Goal: Task Accomplishment & Management: Complete application form

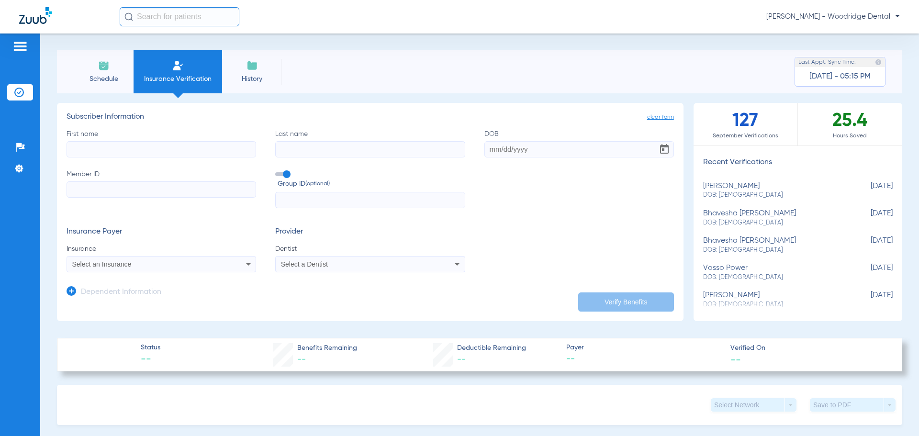
click at [179, 147] on input "First name" at bounding box center [162, 149] width 190 height 16
type input "[PERSON_NAME]"
type input "braszel"
type input "[DATE]"
click at [162, 192] on input "Member ID" at bounding box center [162, 189] width 190 height 16
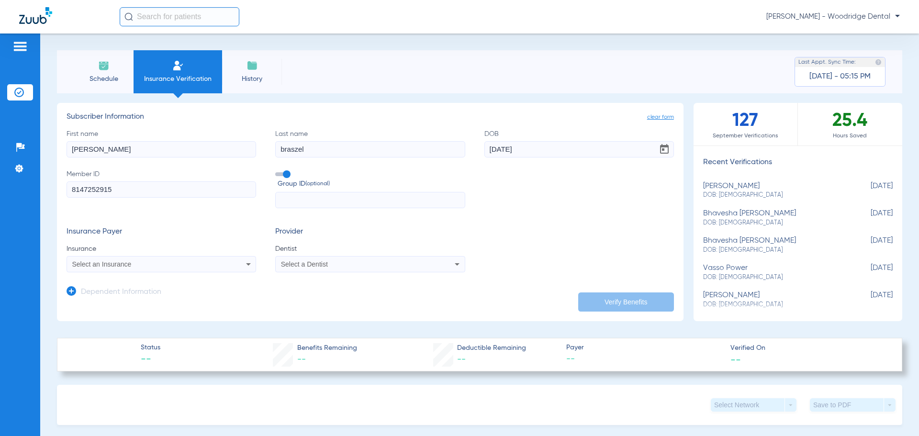
type input "8147252915"
click at [161, 264] on div "Select an Insurance" at bounding box center [143, 264] width 143 height 7
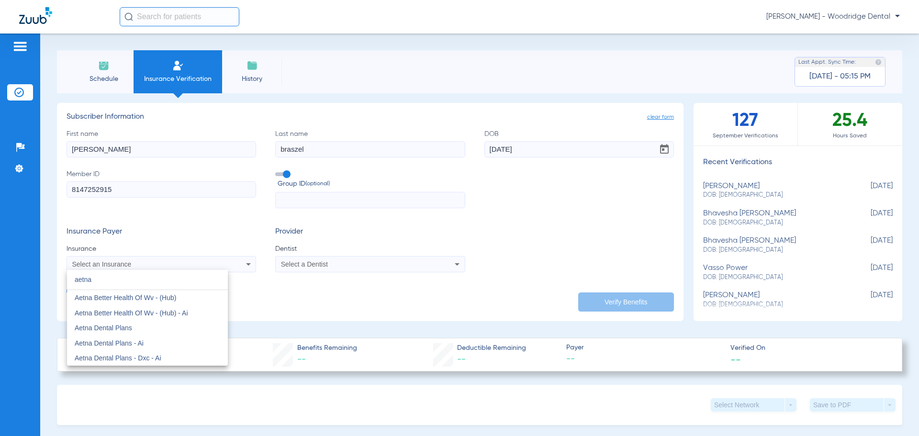
type input "aetna"
click at [319, 268] on div at bounding box center [459, 218] width 919 height 436
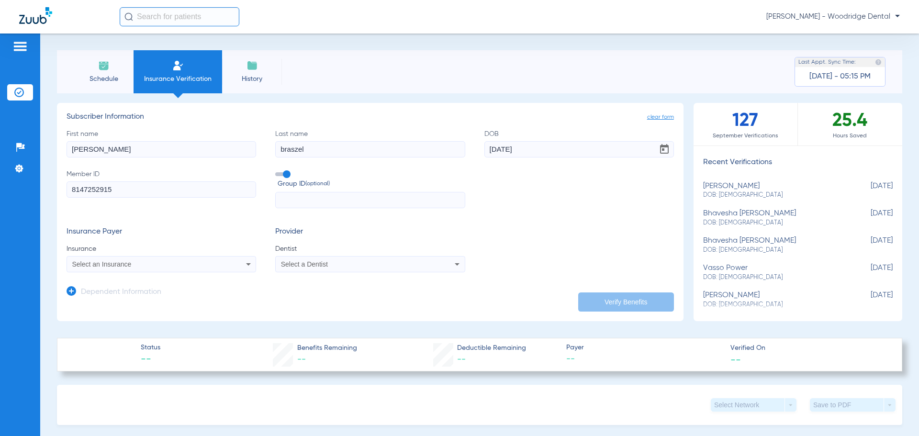
click at [320, 266] on span "Select a Dentist" at bounding box center [304, 264] width 47 height 8
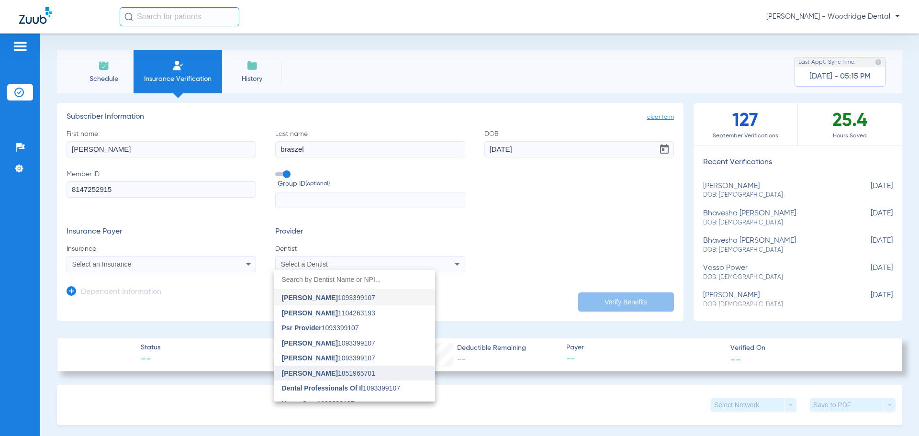
click at [332, 372] on span "[PERSON_NAME] 1851965701" at bounding box center [328, 373] width 93 height 7
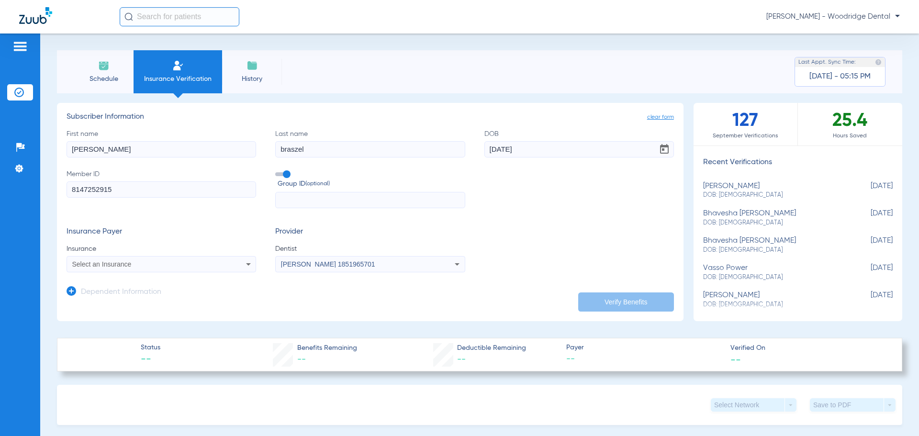
click at [286, 175] on span at bounding box center [282, 174] width 14 height 4
click at [277, 171] on input "Group ID (optional)" at bounding box center [277, 171] width 0 height 0
click at [130, 264] on span "Select an Insurance" at bounding box center [101, 264] width 59 height 8
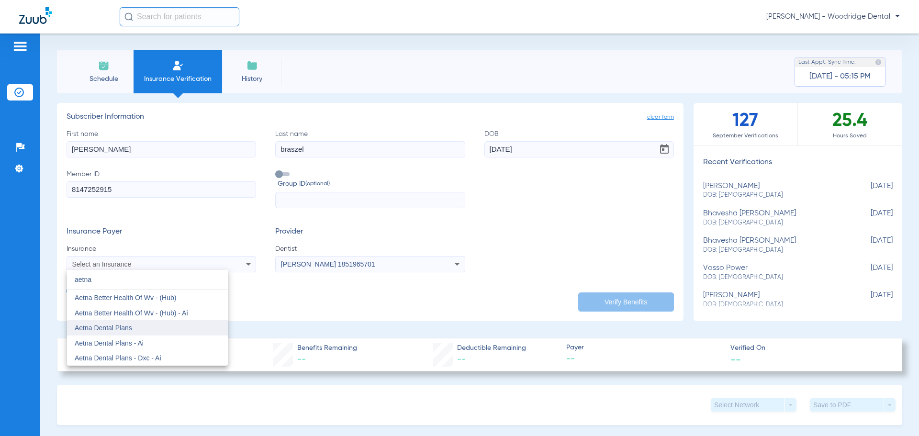
type input "aetna"
click at [136, 325] on mat-option "Aetna Dental Plans" at bounding box center [147, 327] width 161 height 15
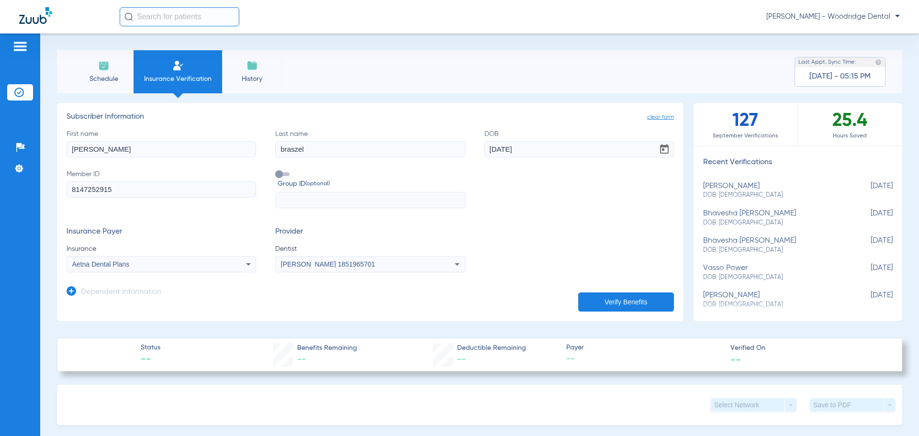
click at [621, 298] on button "Verify Benefits" at bounding box center [626, 301] width 96 height 19
drag, startPoint x: 125, startPoint y: 192, endPoint x: 42, endPoint y: 192, distance: 82.8
click at [42, 192] on div "Schedule Insurance Verification History Last Appt. Sync Time: [DATE] - 05:15 PM…" at bounding box center [479, 235] width 879 height 403
type input "319902133"
click at [280, 174] on span at bounding box center [282, 174] width 14 height 4
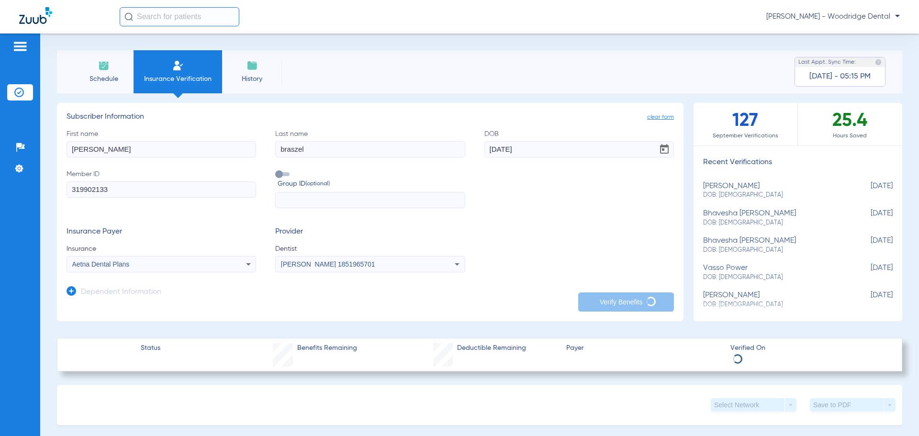
click at [277, 171] on input "Group ID (optional)" at bounding box center [277, 171] width 0 height 0
click at [558, 239] on div "Insurance Payer Insurance Aetna Dental Plans Provider Dentist [PERSON_NAME] 185…" at bounding box center [370, 249] width 607 height 45
click at [101, 73] on li "Schedule" at bounding box center [104, 71] width 60 height 43
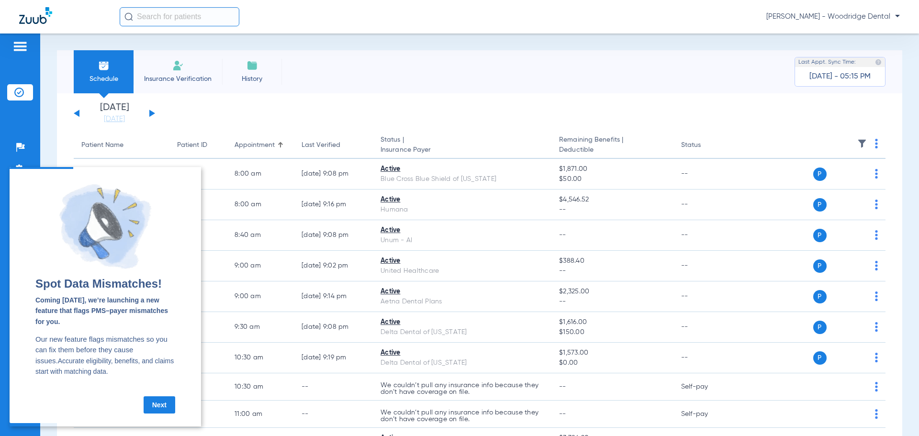
click at [162, 411] on link "Next" at bounding box center [160, 404] width 32 height 17
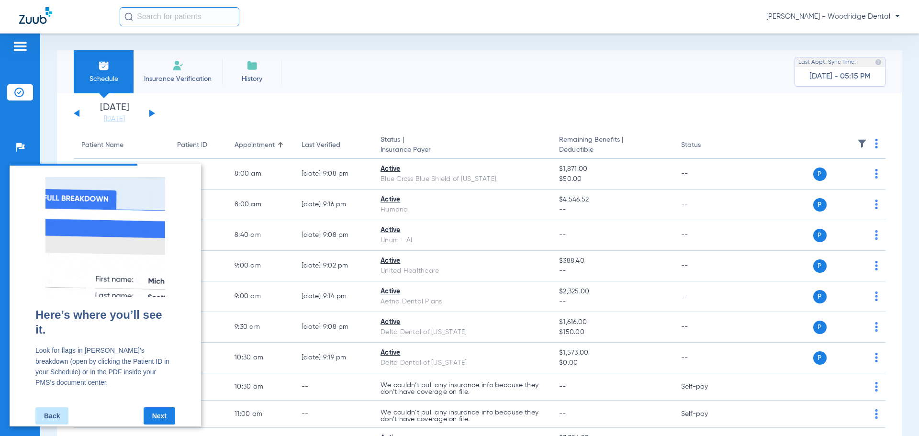
click at [162, 411] on link "Next" at bounding box center [160, 415] width 32 height 17
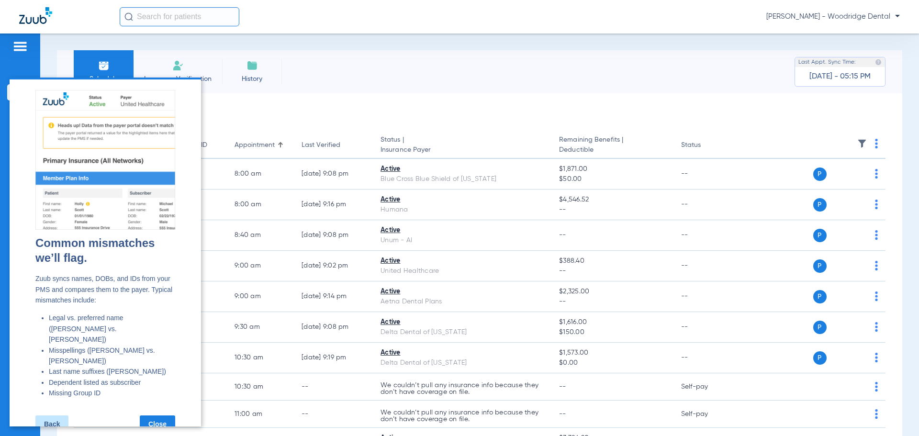
click at [155, 415] on link "Close" at bounding box center [157, 423] width 35 height 17
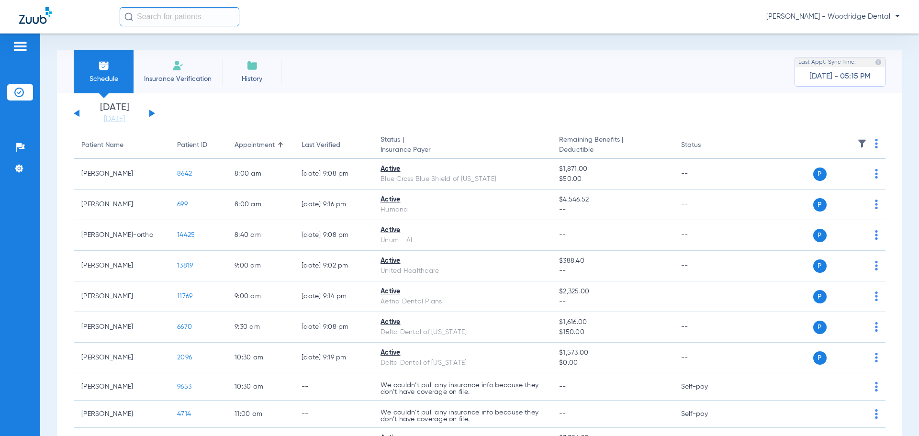
click at [149, 116] on button at bounding box center [152, 113] width 6 height 7
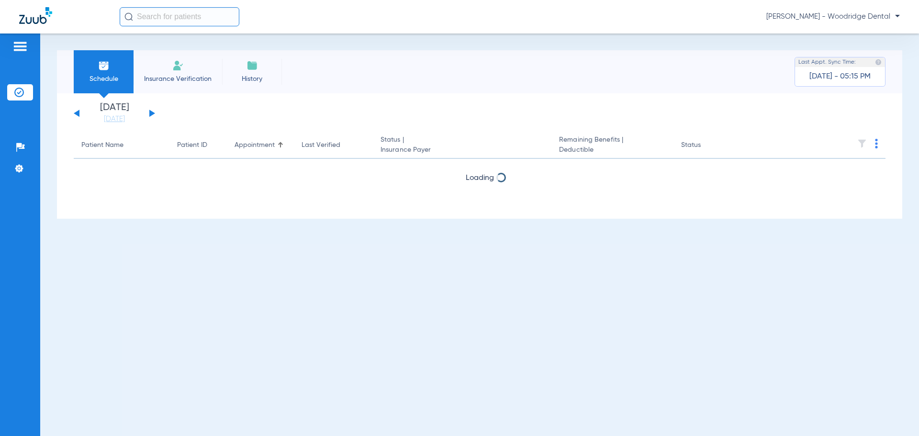
click at [175, 79] on span "Insurance Verification" at bounding box center [178, 79] width 74 height 10
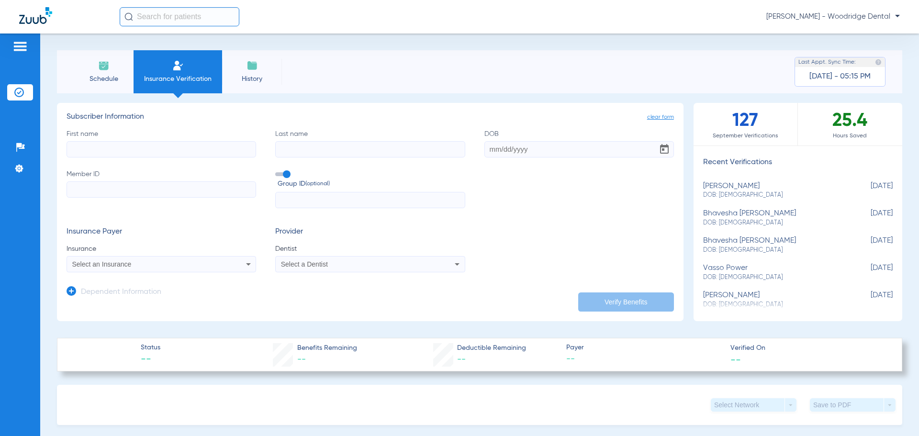
click at [167, 152] on input "First name" at bounding box center [162, 149] width 190 height 16
type input "[PERSON_NAME]"
type input "braszel"
click at [505, 152] on input "DOB" at bounding box center [579, 149] width 190 height 16
type input "[DATE]"
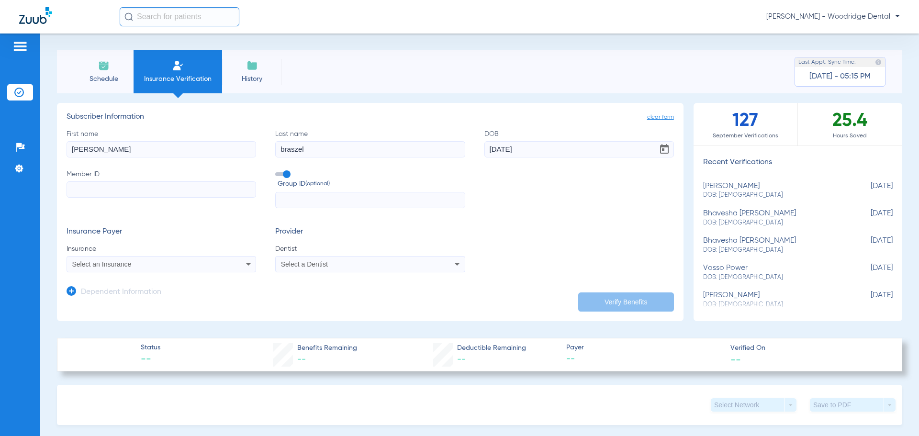
click at [181, 193] on input "Member ID" at bounding box center [162, 189] width 190 height 16
type input "319902133"
click at [181, 269] on div "Select an Insurance" at bounding box center [161, 263] width 189 height 11
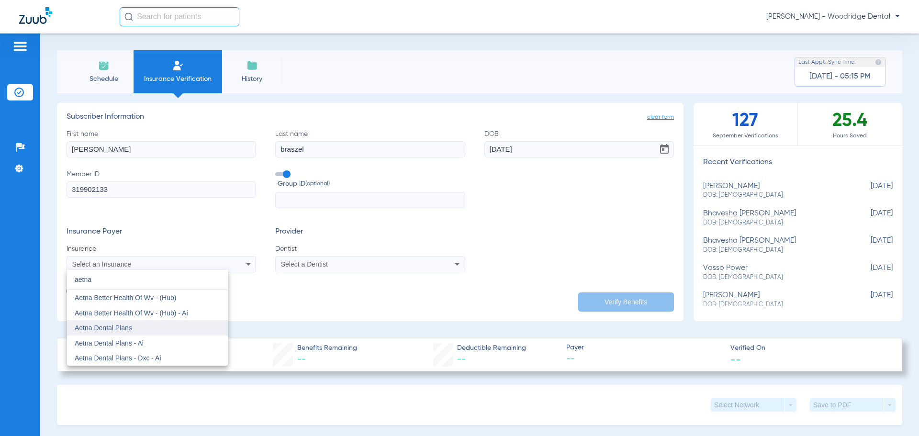
type input "aetna"
click at [125, 325] on span "Aetna Dental Plans" at bounding box center [103, 328] width 57 height 8
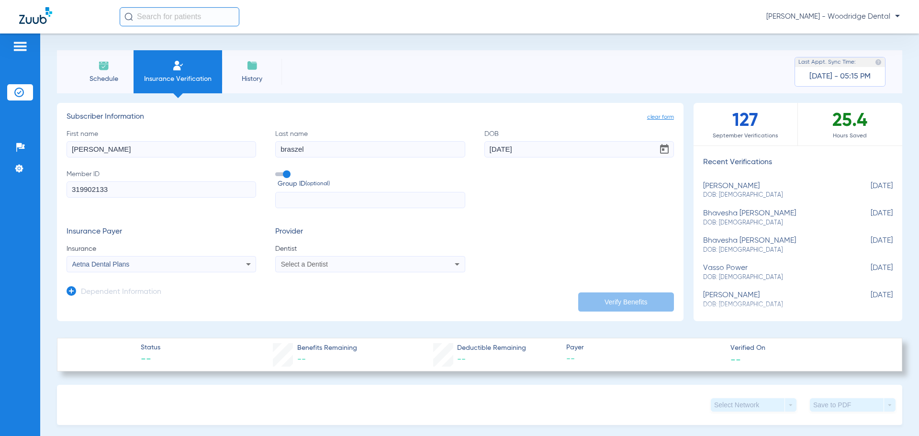
click at [292, 260] on div "Select a Dentist" at bounding box center [370, 263] width 189 height 11
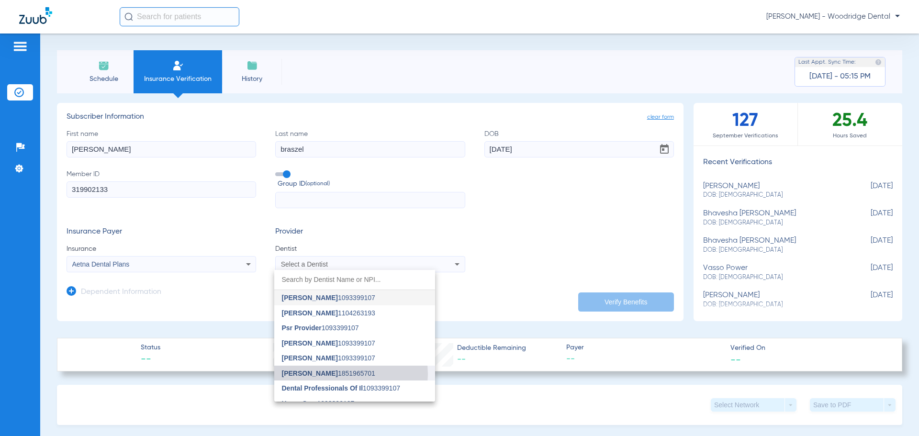
click at [344, 374] on span "[PERSON_NAME] 1851965701" at bounding box center [328, 373] width 93 height 7
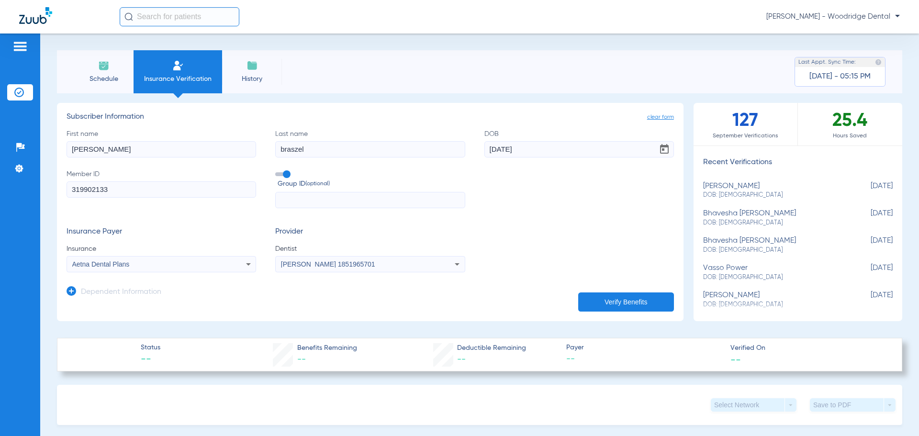
click at [602, 296] on button "Verify Benefits" at bounding box center [626, 301] width 96 height 19
click at [206, 266] on div "Aetna Dental Plans" at bounding box center [143, 264] width 143 height 7
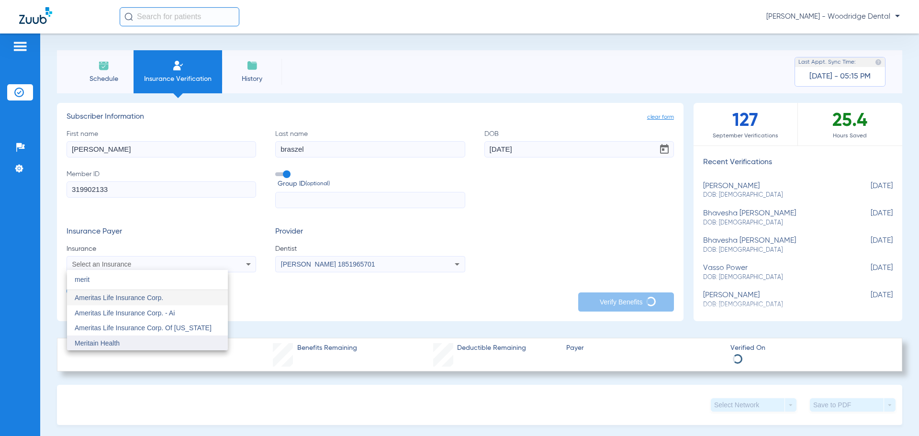
type input "merit"
click at [137, 341] on mat-option "Meritain Health" at bounding box center [147, 343] width 161 height 15
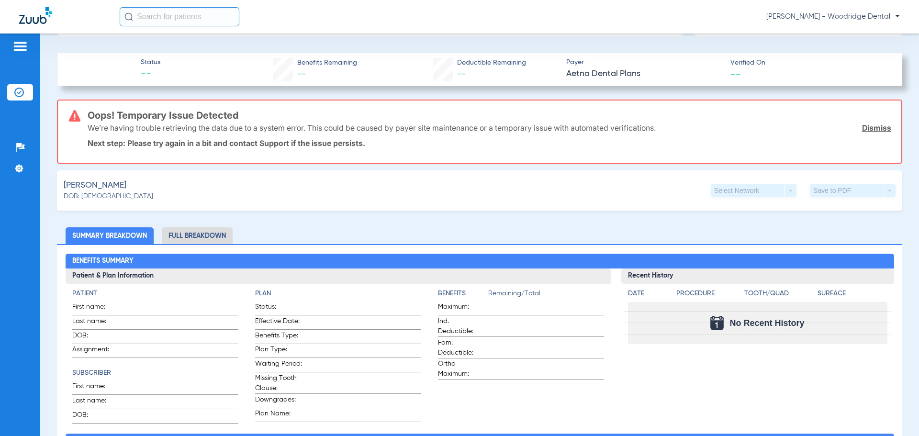
scroll to position [191, 0]
